Goal: Information Seeking & Learning: Learn about a topic

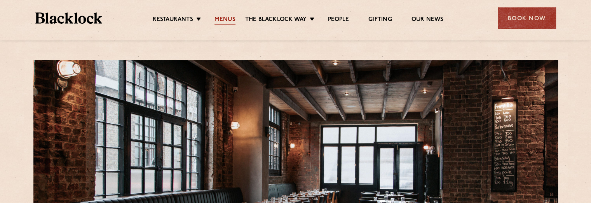
click at [217, 20] on link "Menus" at bounding box center [224, 20] width 21 height 9
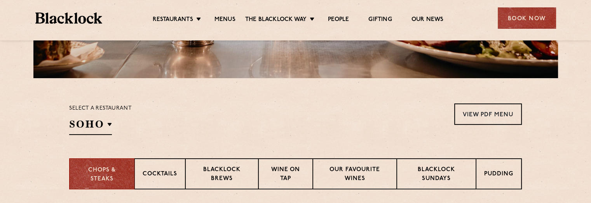
scroll to position [188, 0]
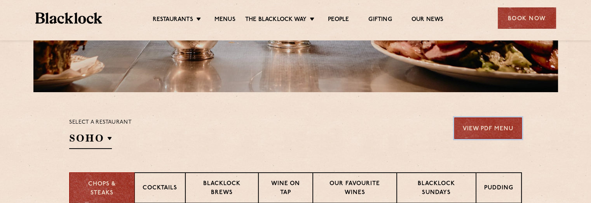
click at [497, 132] on link "View PDF Menu" at bounding box center [488, 127] width 68 height 21
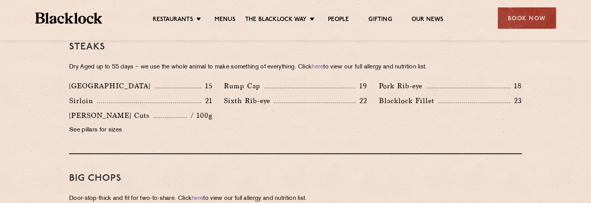
scroll to position [0, 0]
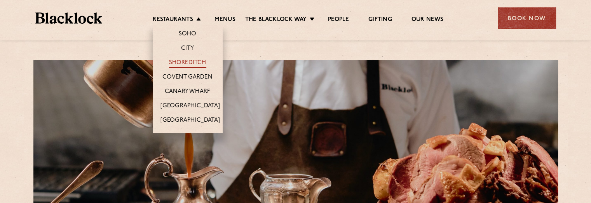
click at [182, 60] on link "Shoreditch" at bounding box center [187, 63] width 37 height 9
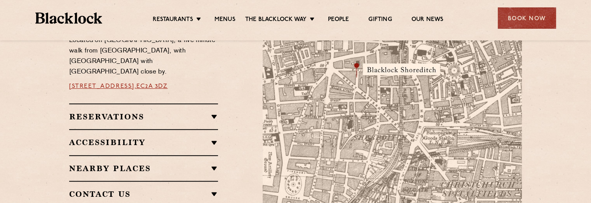
scroll to position [219, 0]
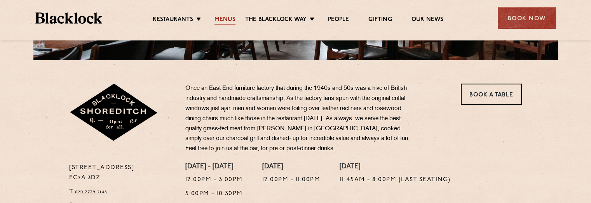
click at [219, 20] on link "Menus" at bounding box center [224, 20] width 21 height 9
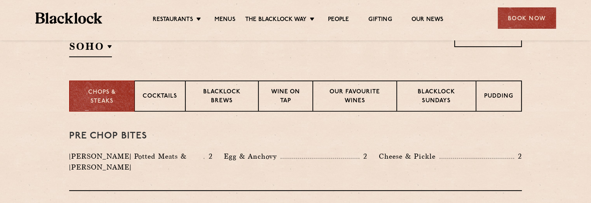
scroll to position [276, 0]
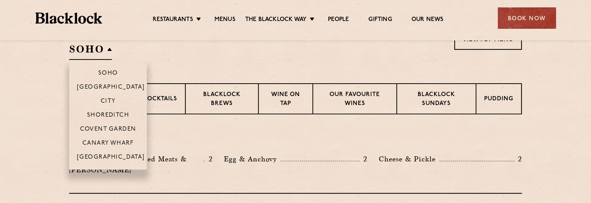
click at [107, 49] on h2 "SOHO" at bounding box center [90, 50] width 43 height 17
click at [103, 115] on p "Shoreditch" at bounding box center [108, 116] width 42 height 8
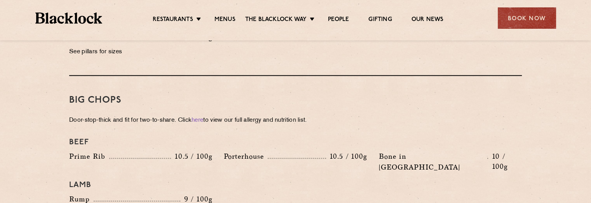
scroll to position [876, 0]
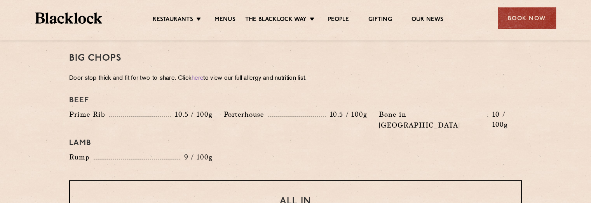
click at [275, 140] on div "Beef Prime Rib 10.5 / 100g Porterhouse 10.5 / 100g Bone in Sirloin 10 / 100g La…" at bounding box center [295, 129] width 464 height 75
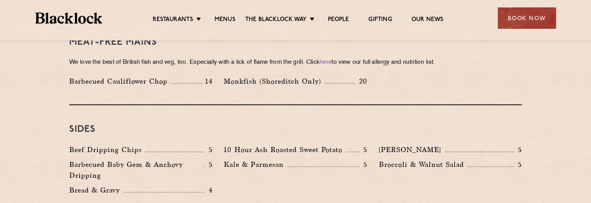
scroll to position [1148, 0]
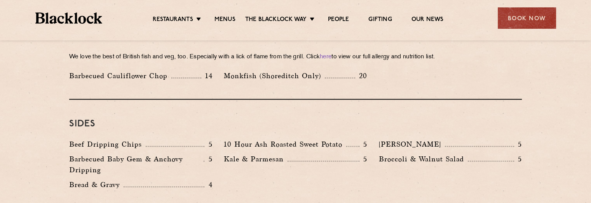
click at [313, 169] on div "Beef Dripping Chips 5 10 Hour Ash Roasted Sweet Potato 5 Autumn Slaw 5 Barbecue…" at bounding box center [295, 166] width 464 height 55
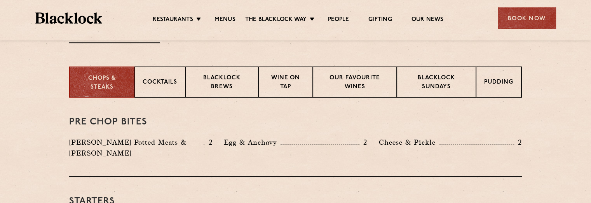
scroll to position [274, 0]
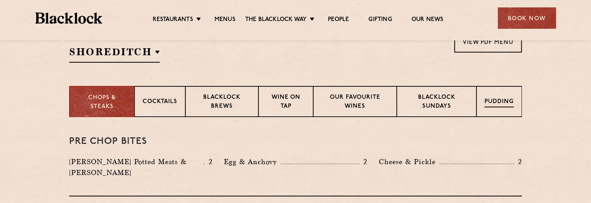
click at [495, 103] on p "Pudding" at bounding box center [498, 102] width 29 height 10
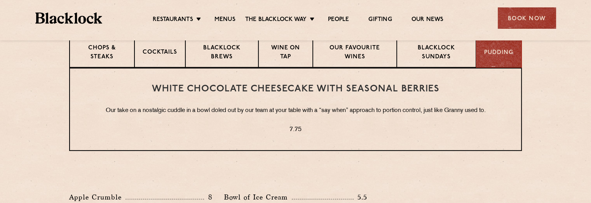
scroll to position [328, 0]
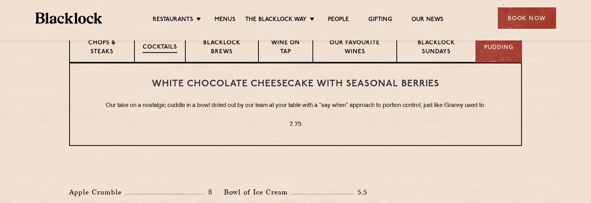
click at [160, 53] on div "Cocktails" at bounding box center [159, 46] width 51 height 31
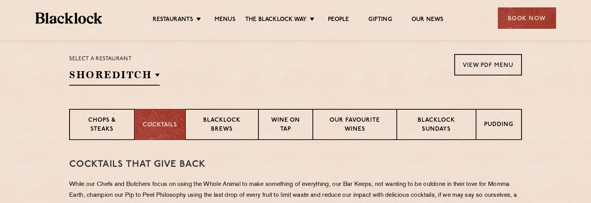
scroll to position [262, 0]
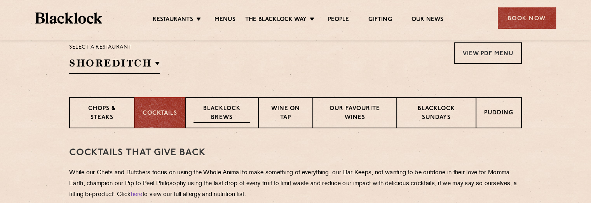
click at [229, 115] on p "Blacklock Brews" at bounding box center [221, 113] width 57 height 18
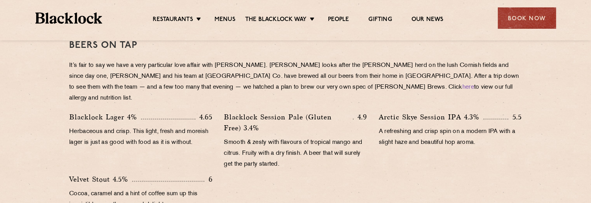
scroll to position [371, 0]
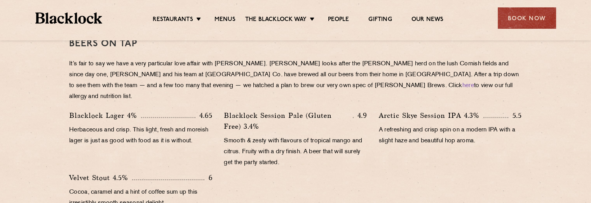
click at [263, 59] on p "It’s fair to say we have a very particular love affair with Cornwall. Philip Wa…" at bounding box center [295, 80] width 452 height 43
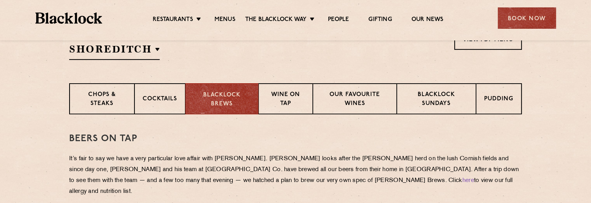
scroll to position [326, 0]
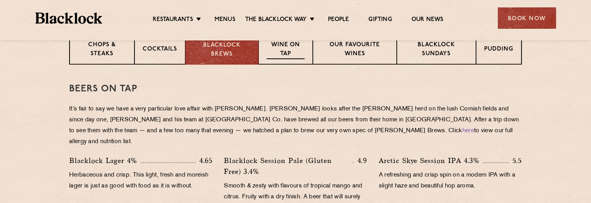
click at [283, 47] on p "Wine on Tap" at bounding box center [285, 50] width 38 height 18
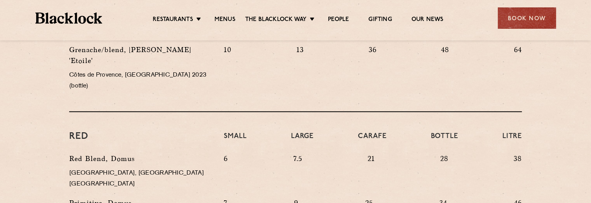
scroll to position [688, 0]
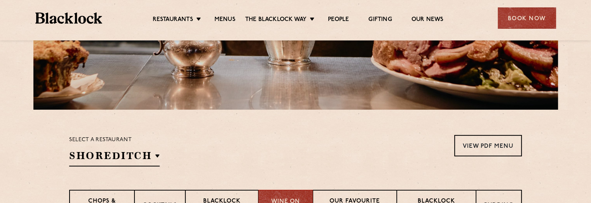
scroll to position [209, 0]
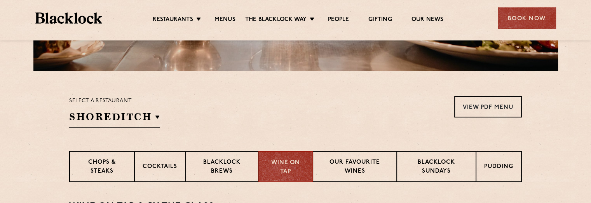
click at [283, 123] on div "Select a restaurant Shoreditch Soho Birmingham City Shoreditch Covent Garden Ca…" at bounding box center [295, 111] width 452 height 31
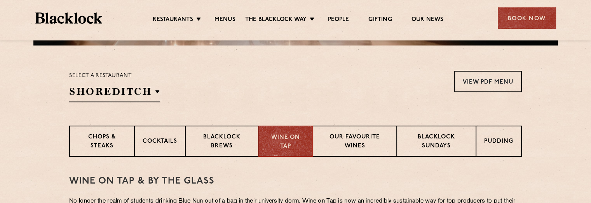
scroll to position [232, 0]
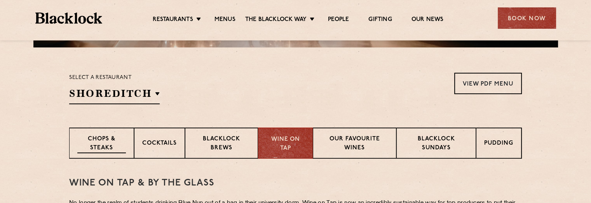
click at [90, 141] on p "Chops & Steaks" at bounding box center [101, 144] width 49 height 18
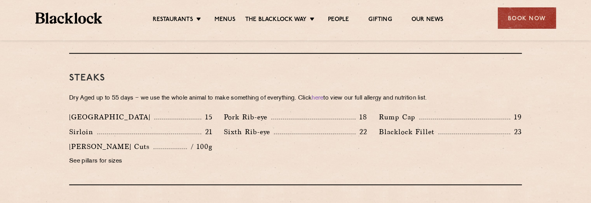
scroll to position [727, 0]
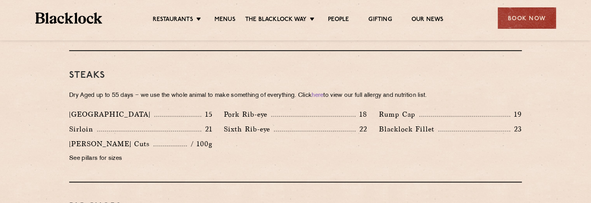
click at [85, 153] on p "See pillars for sizes" at bounding box center [140, 158] width 143 height 11
click at [139, 138] on div "Butcher's Cuts / 100g" at bounding box center [140, 143] width 143 height 11
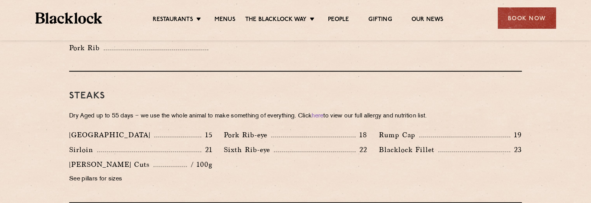
scroll to position [712, 0]
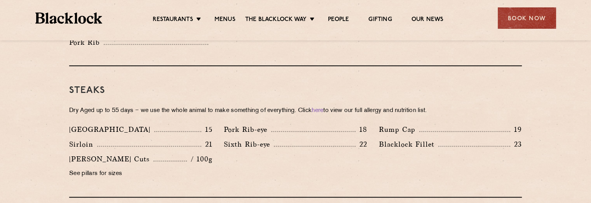
click at [435, 105] on p "Dry Aged up to 55 days − we use the whole animal to make something of everythin…" at bounding box center [295, 110] width 452 height 11
